Goal: Transaction & Acquisition: Purchase product/service

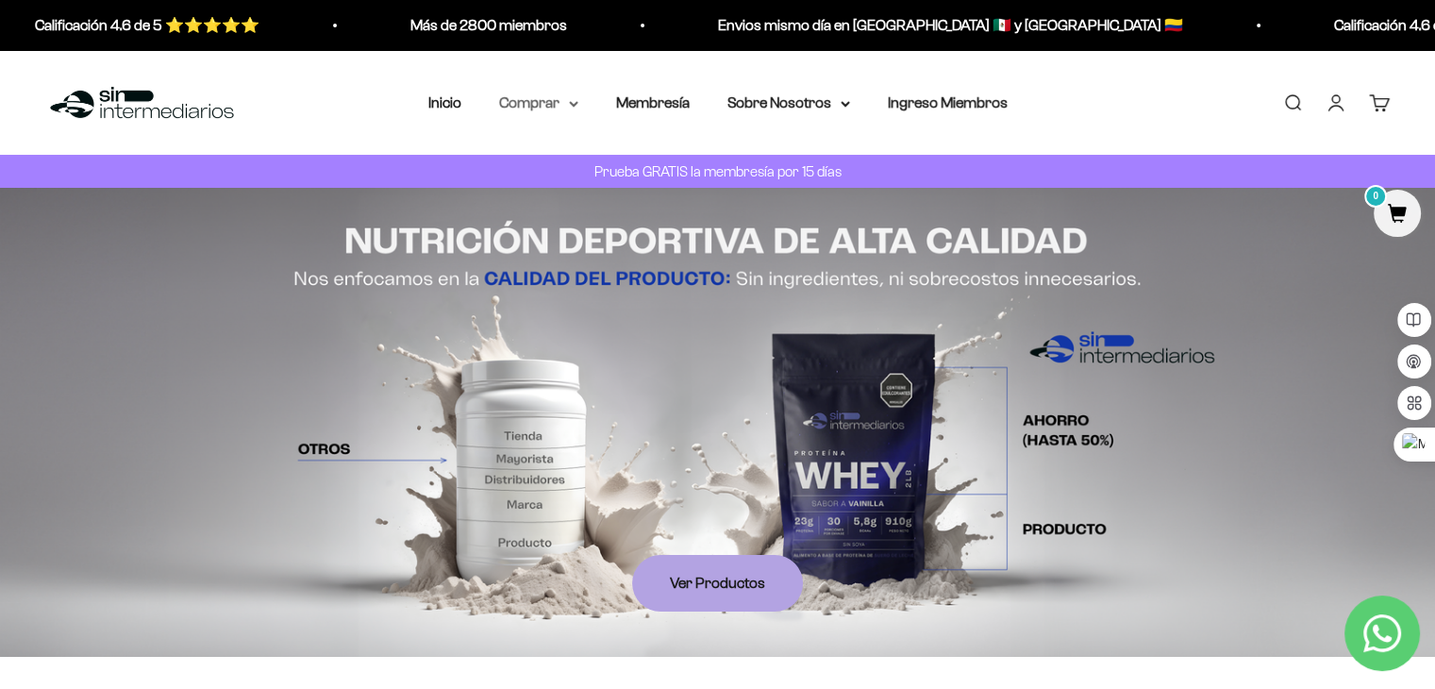
click at [567, 91] on summary "Comprar" at bounding box center [538, 103] width 79 height 25
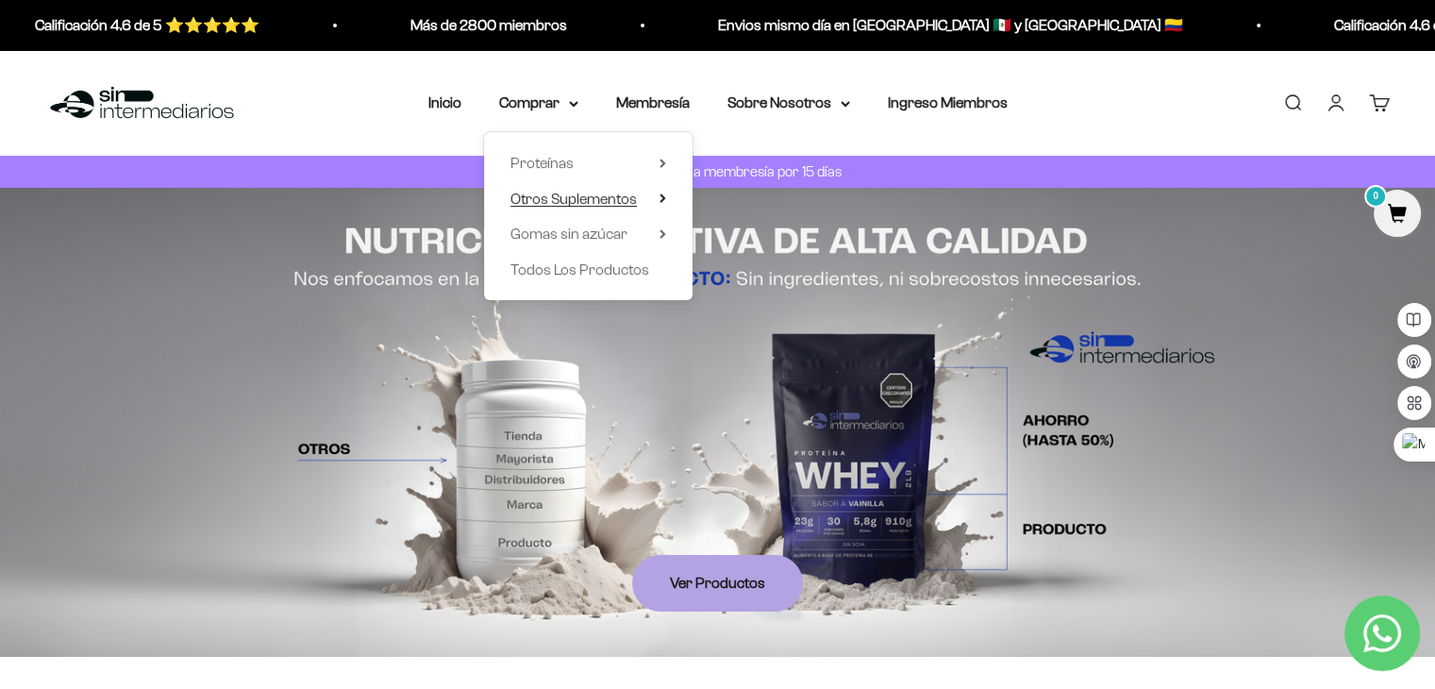
click at [648, 201] on summary "Otros Suplementos" at bounding box center [588, 198] width 156 height 25
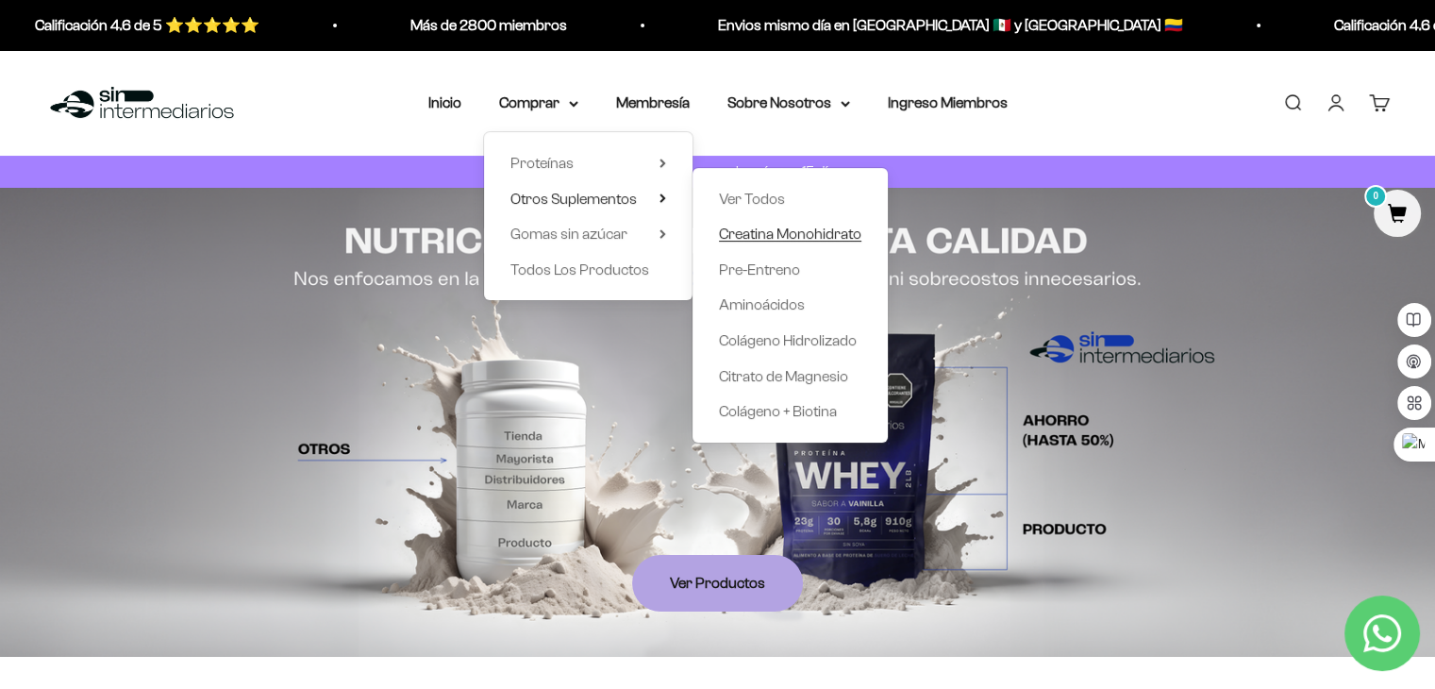
click at [794, 238] on span "Creatina Monohidrato" at bounding box center [790, 234] width 142 height 16
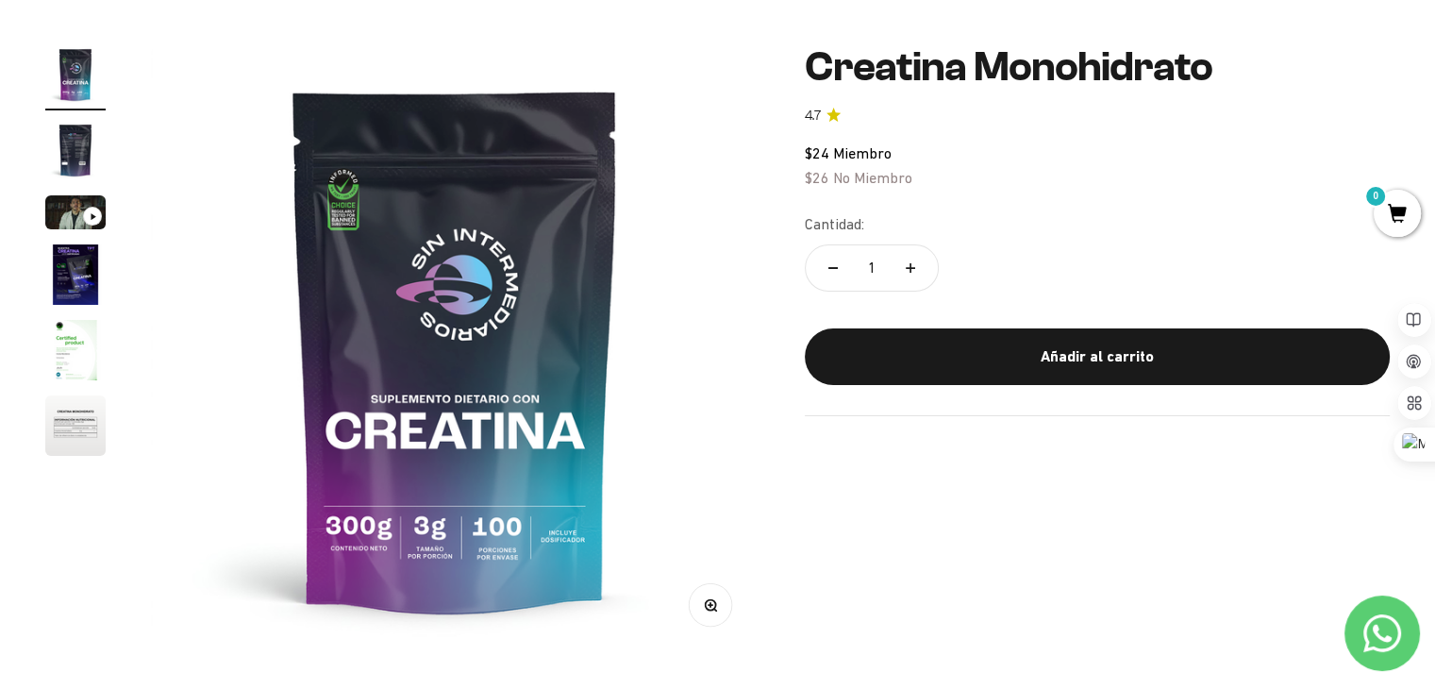
click at [72, 161] on img "Ir al artículo 2" at bounding box center [75, 150] width 60 height 60
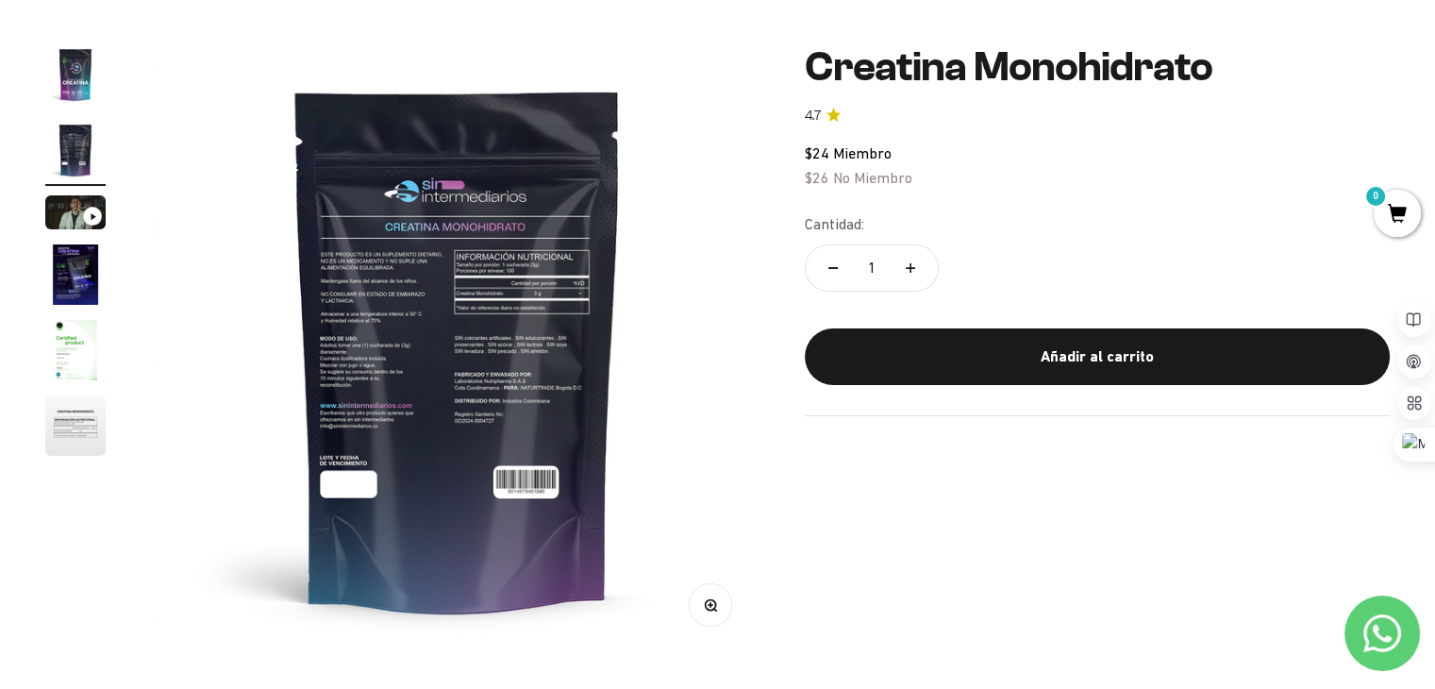
scroll to position [0, 631]
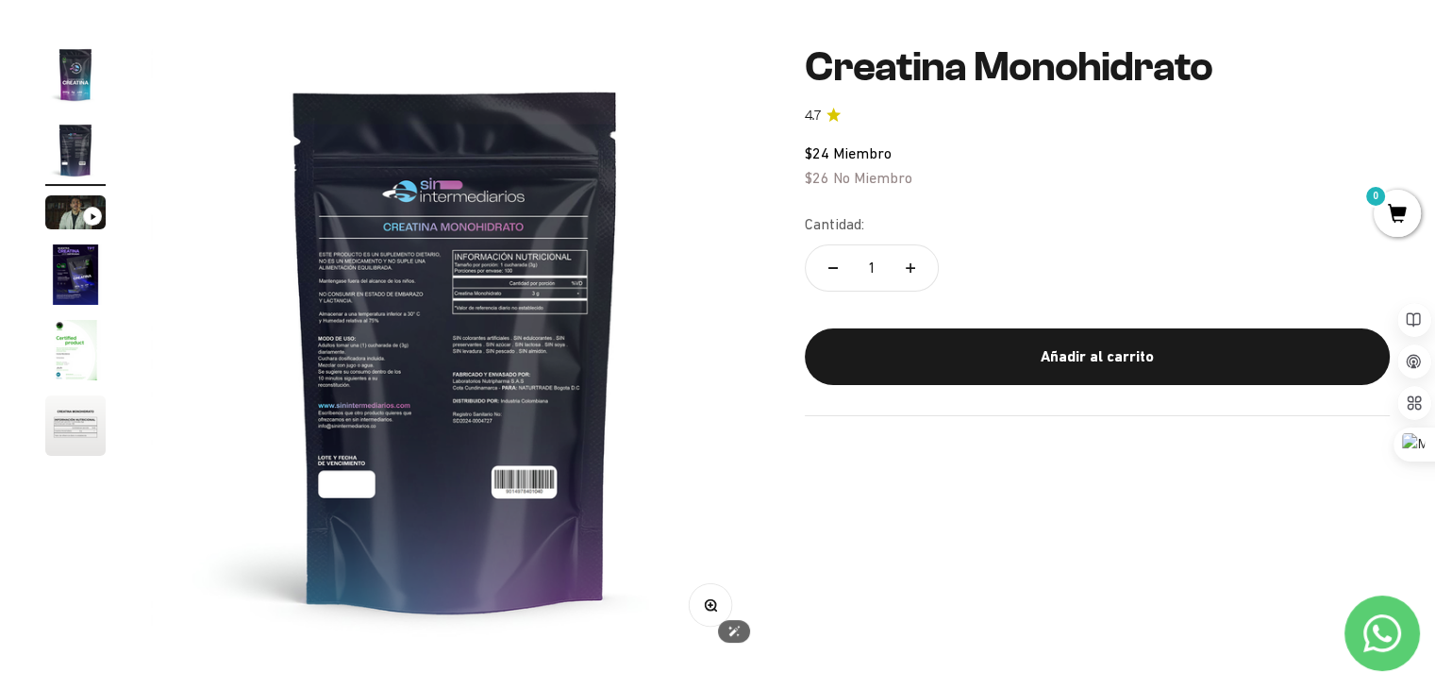
click at [374, 371] on img at bounding box center [455, 348] width 609 height 609
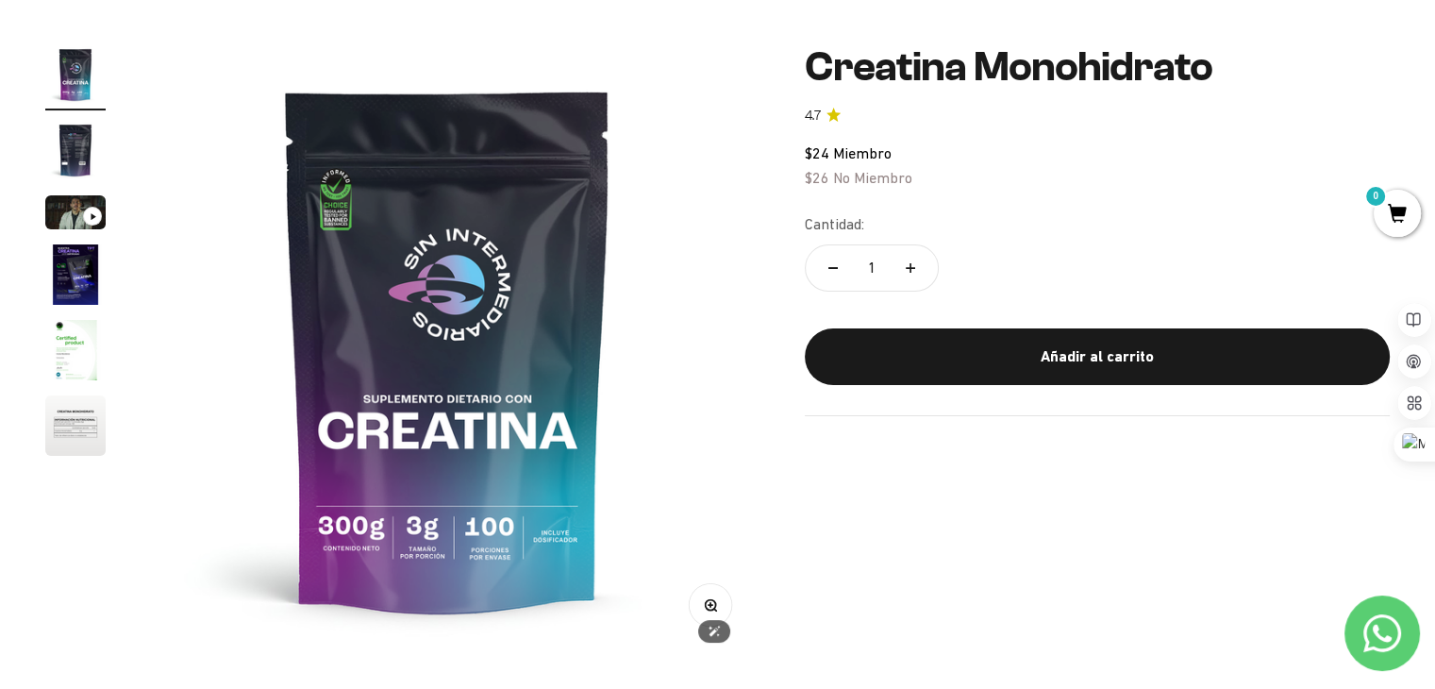
scroll to position [0, 0]
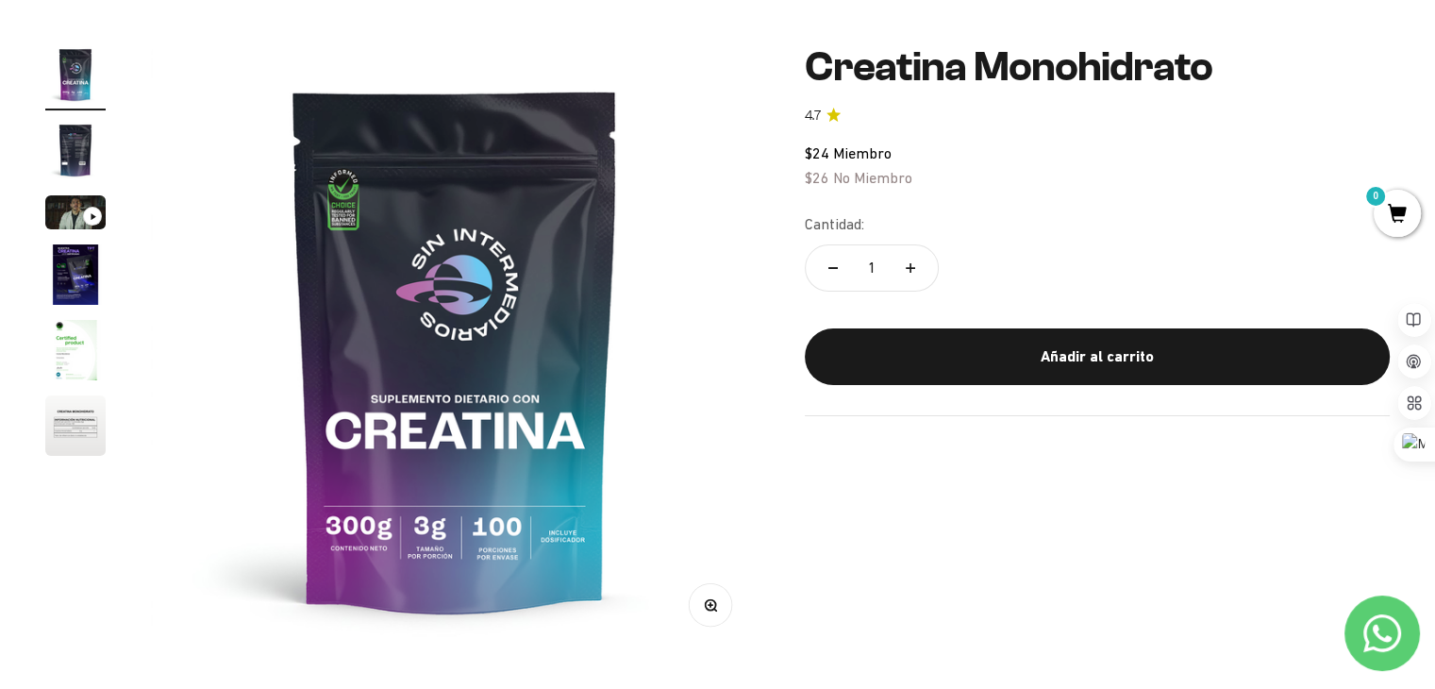
click at [90, 290] on img "Ir al artículo 4" at bounding box center [75, 274] width 60 height 60
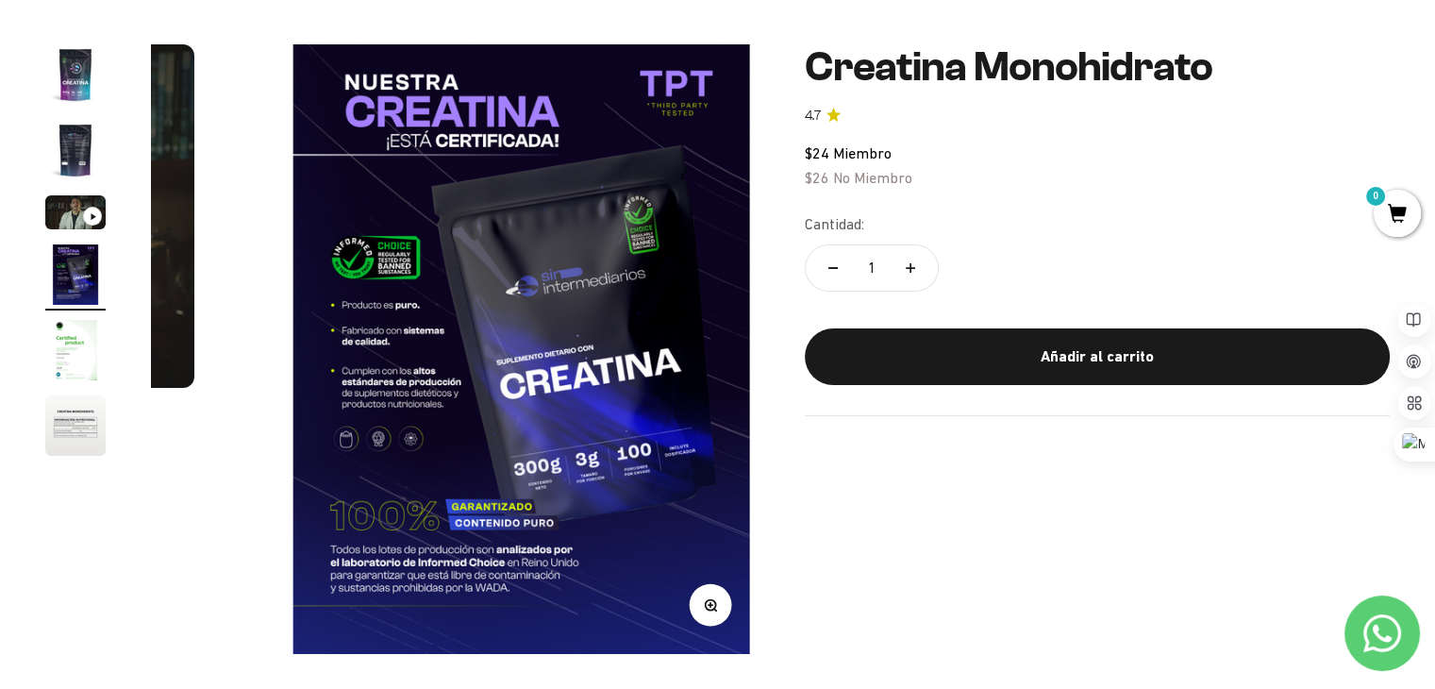
click at [62, 362] on img "Ir al artículo 5" at bounding box center [75, 350] width 60 height 60
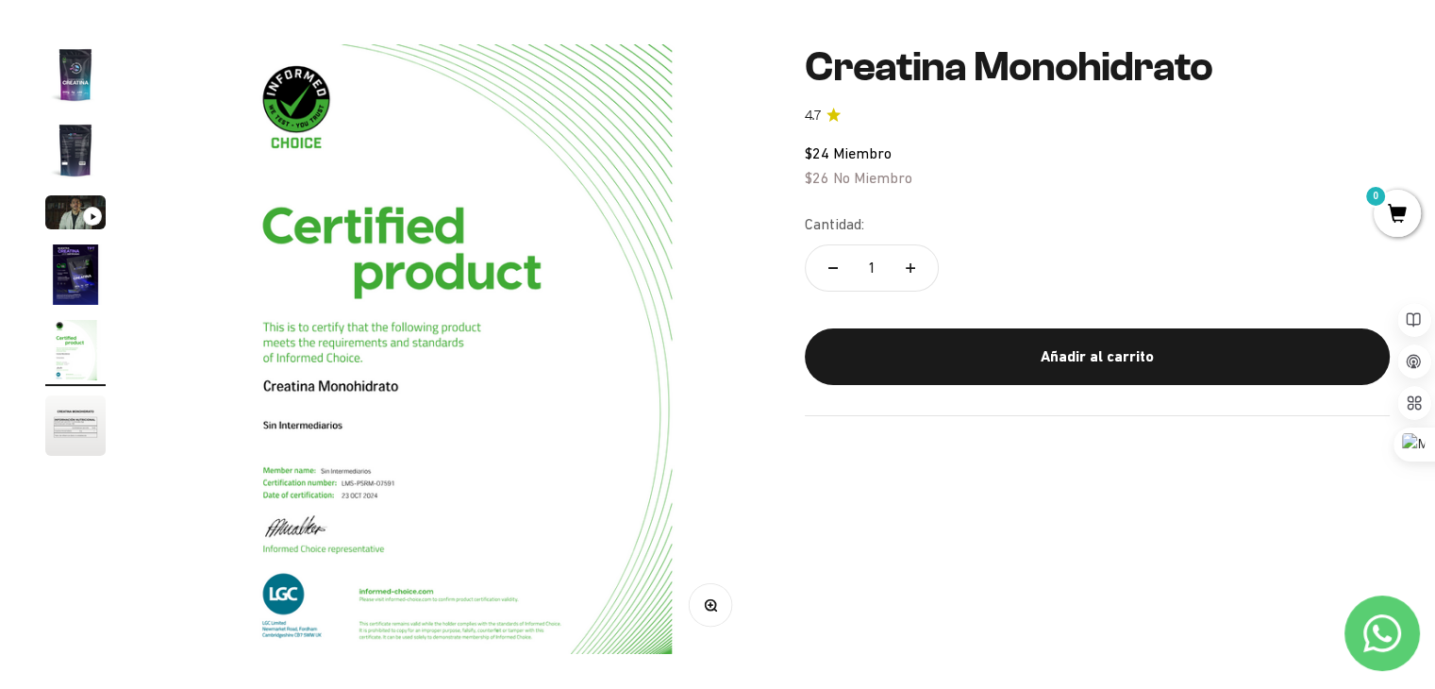
click at [75, 443] on img "Ir al artículo 6" at bounding box center [75, 425] width 60 height 60
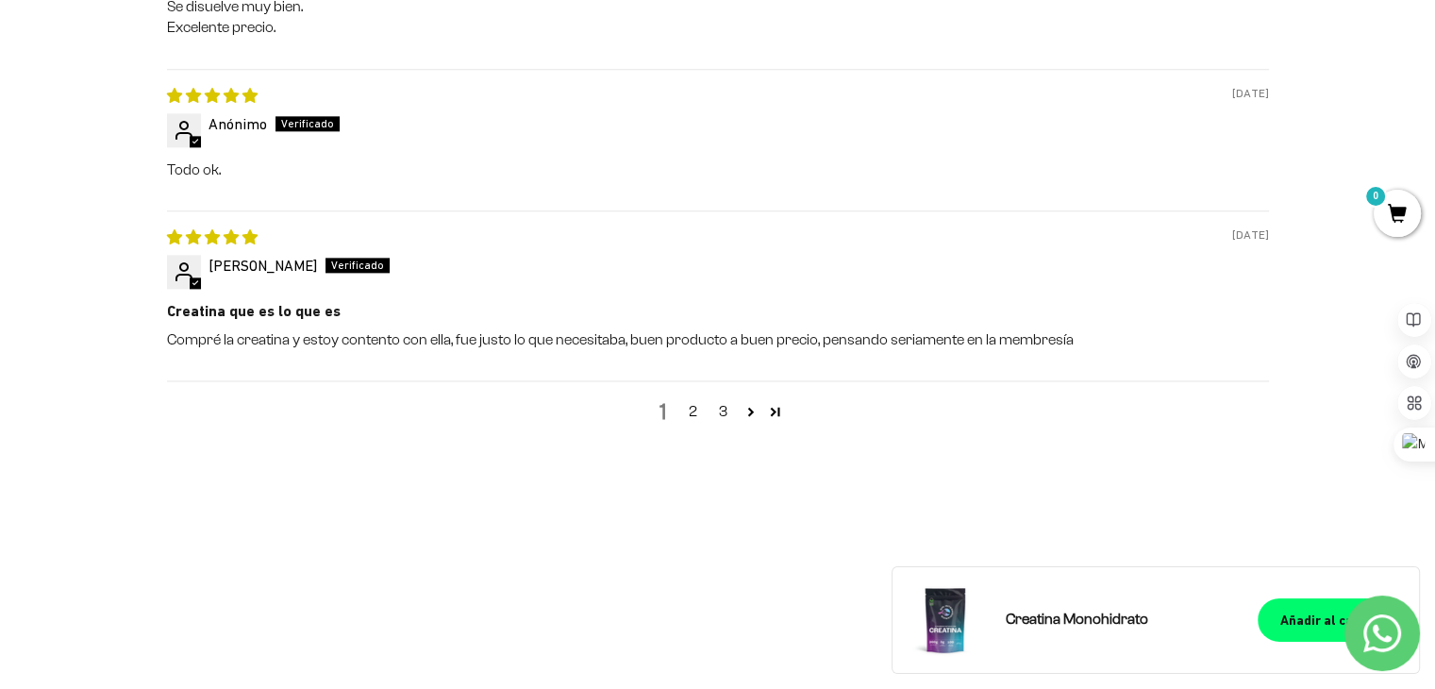
scroll to position [2359, 0]
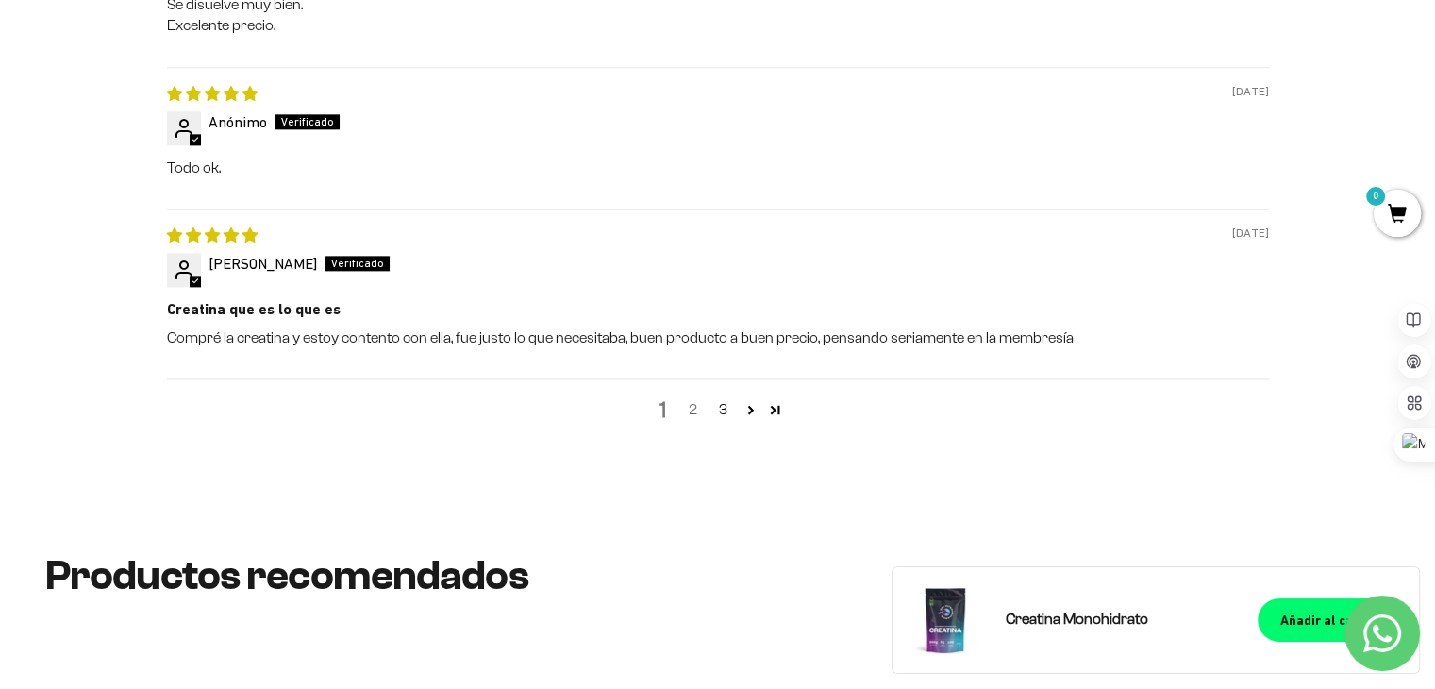
click at [693, 404] on link "2" at bounding box center [693, 409] width 30 height 23
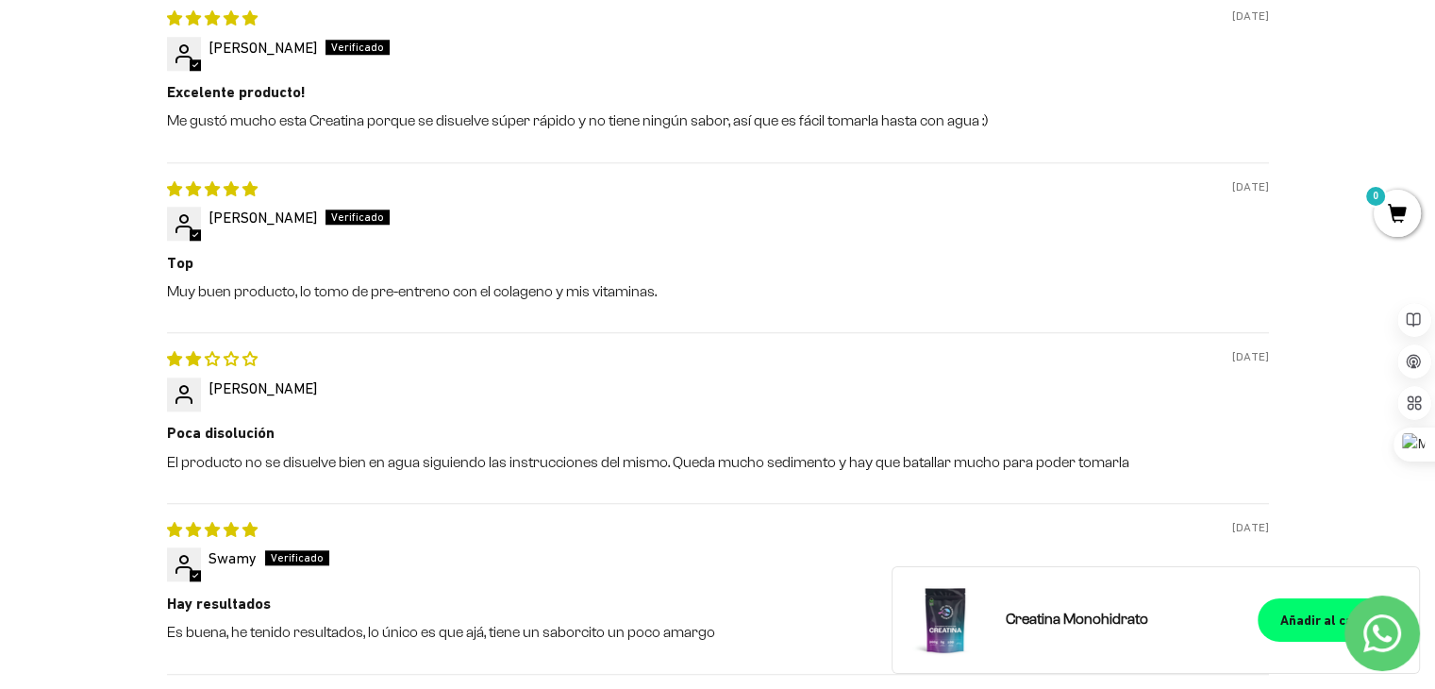
scroll to position [0, 0]
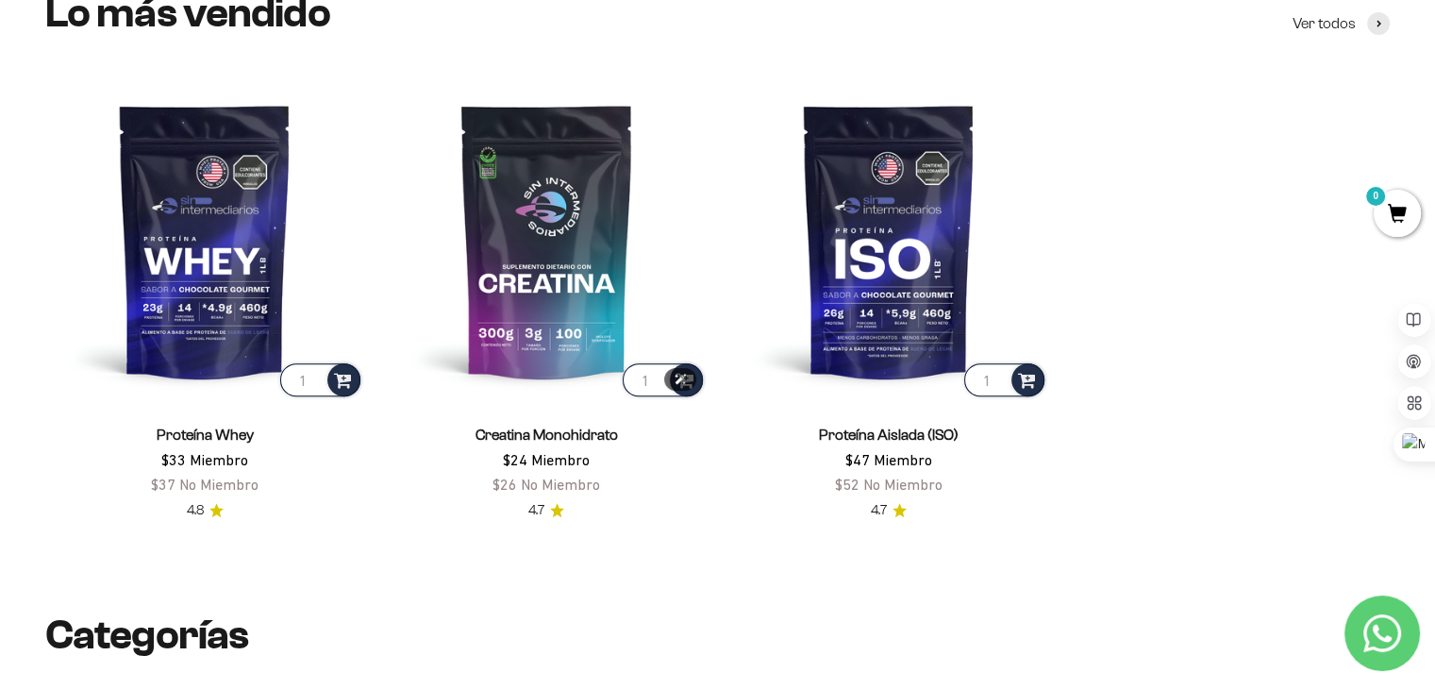
scroll to position [755, 0]
